Goal: Obtain resource: Download file/media

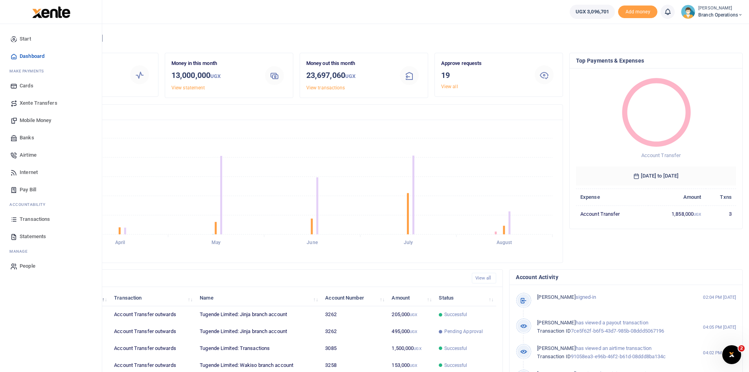
click at [29, 234] on span "Statements" at bounding box center [33, 236] width 26 height 8
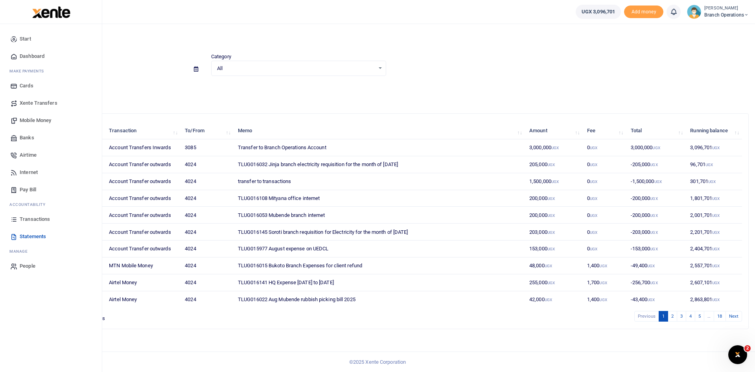
click at [33, 216] on span "Transactions" at bounding box center [35, 219] width 30 height 8
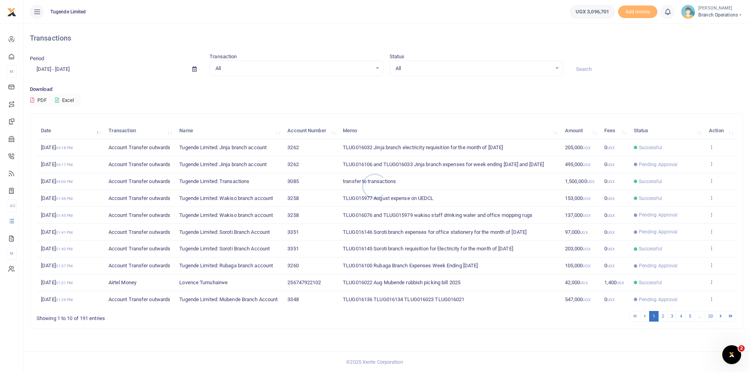
click at [597, 70] on div at bounding box center [374, 186] width 749 height 372
click at [597, 70] on input at bounding box center [655, 69] width 173 height 13
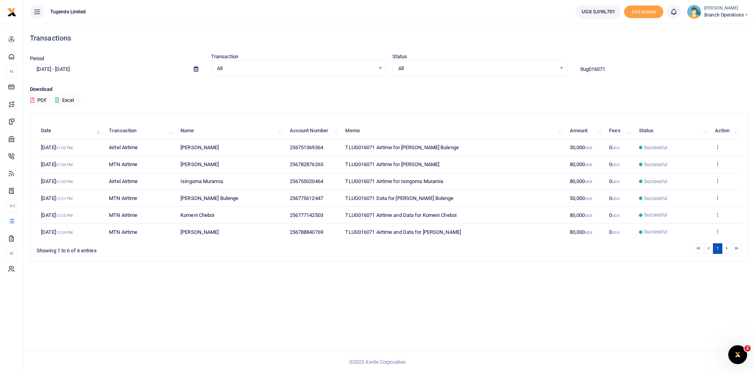
type input "tlug016071"
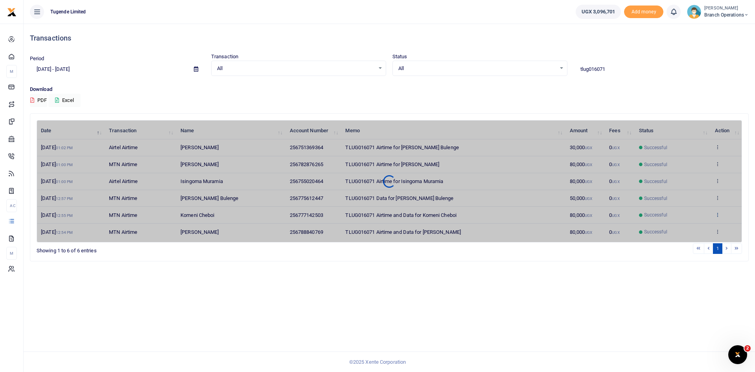
click at [717, 213] on div "Date Transaction Name Account Number Memo Amount Fees Status Action 11th Aug 20…" at bounding box center [389, 181] width 705 height 122
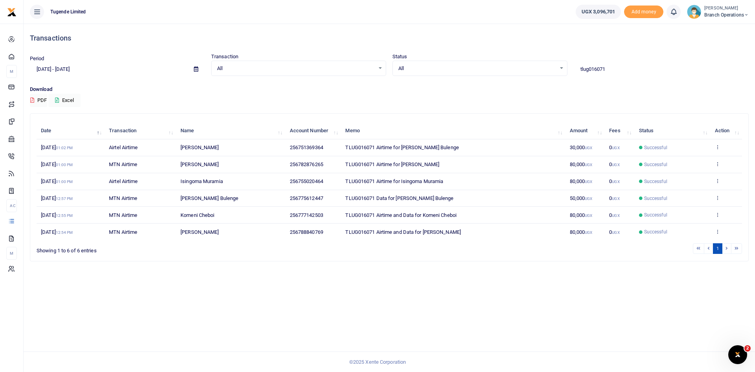
click at [717, 213] on icon at bounding box center [717, 215] width 5 height 6
click at [688, 223] on link "View details" at bounding box center [688, 227] width 62 height 11
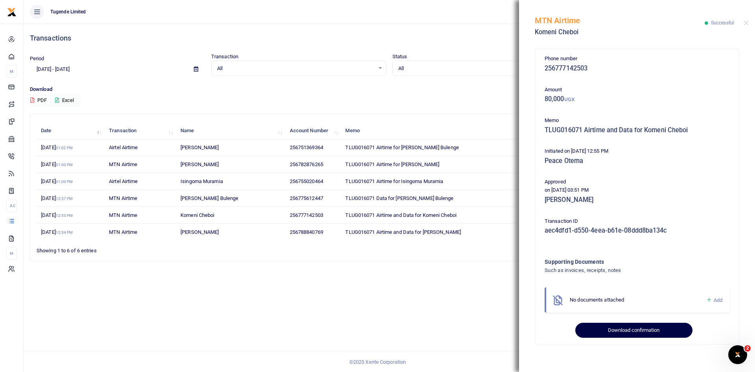
click at [632, 327] on button "Download confirmation" at bounding box center [633, 329] width 117 height 15
